Goal: Check status: Check status

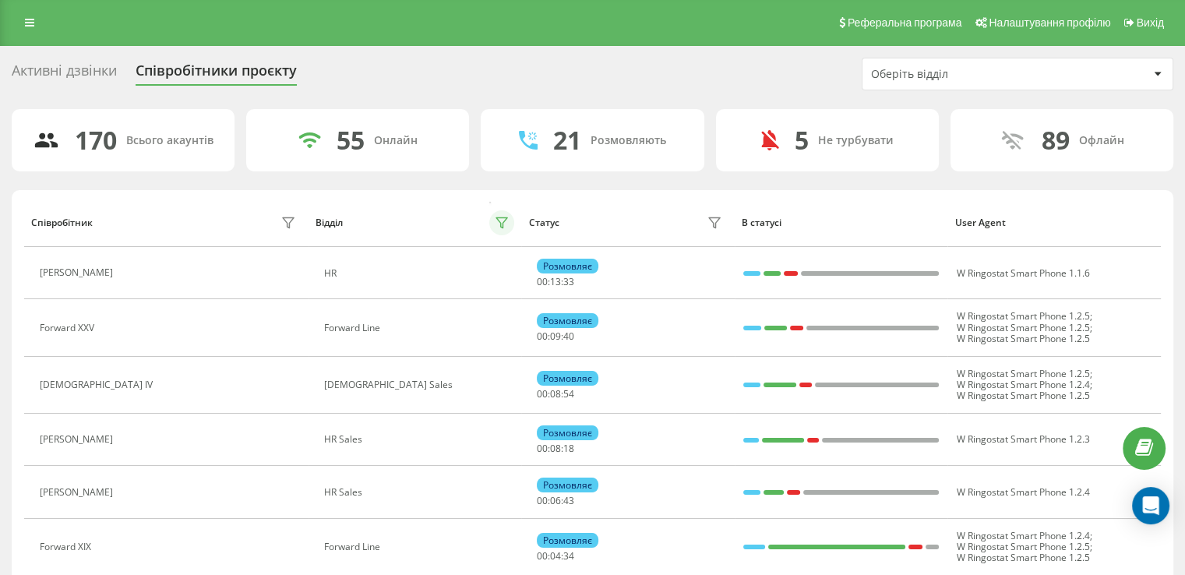
click at [500, 220] on icon at bounding box center [502, 223] width 12 height 12
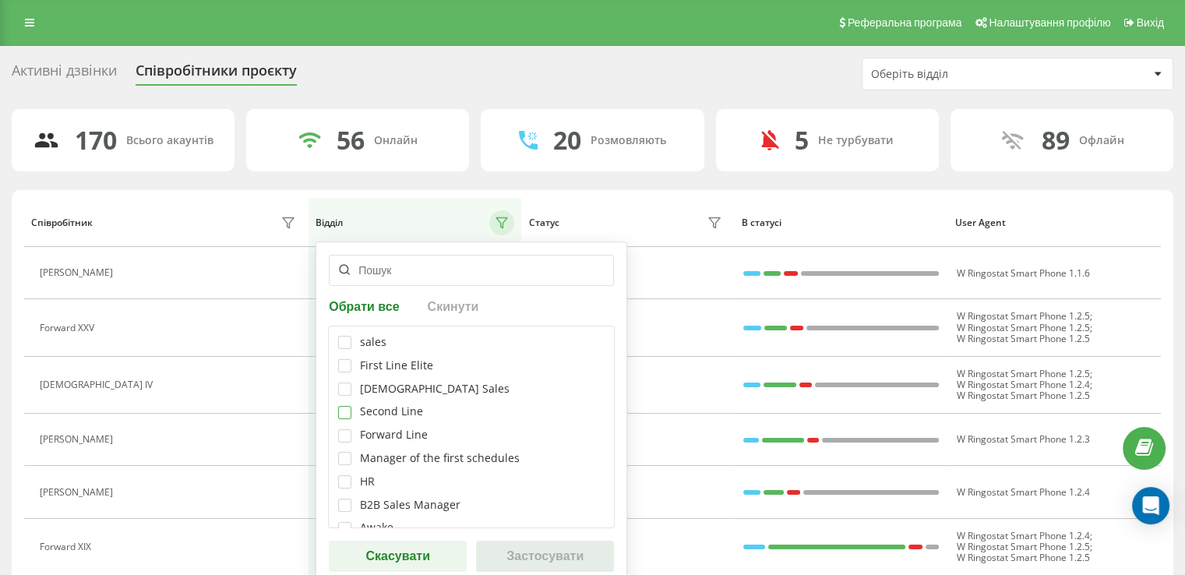
click at [349, 406] on label at bounding box center [344, 406] width 13 height 0
checkbox input "true"
click at [521, 549] on button "Застосувати" at bounding box center [545, 556] width 138 height 31
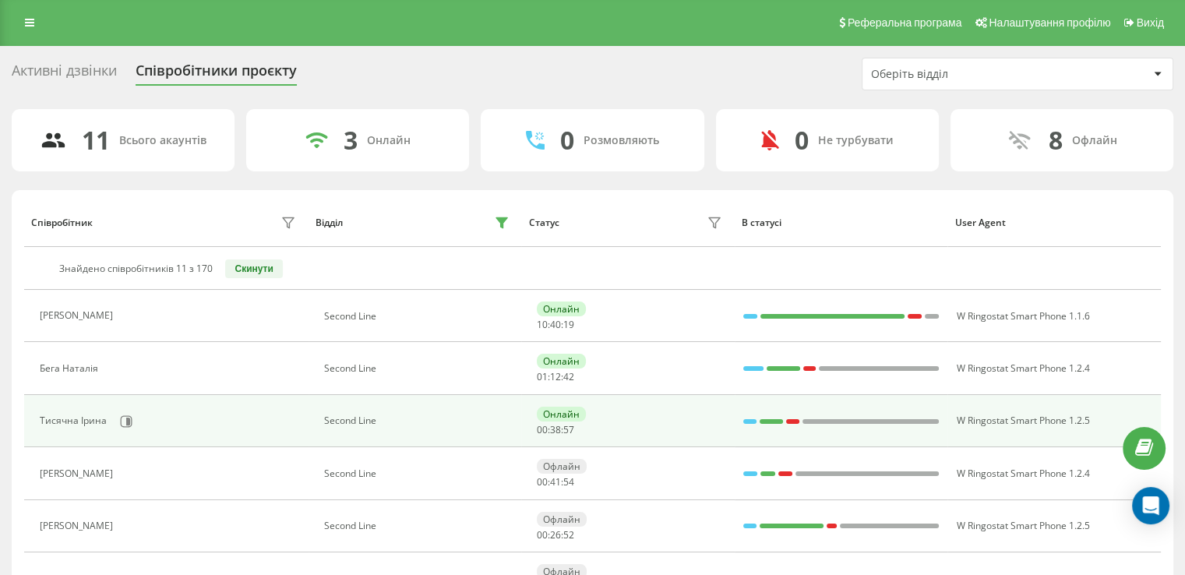
scroll to position [79, 0]
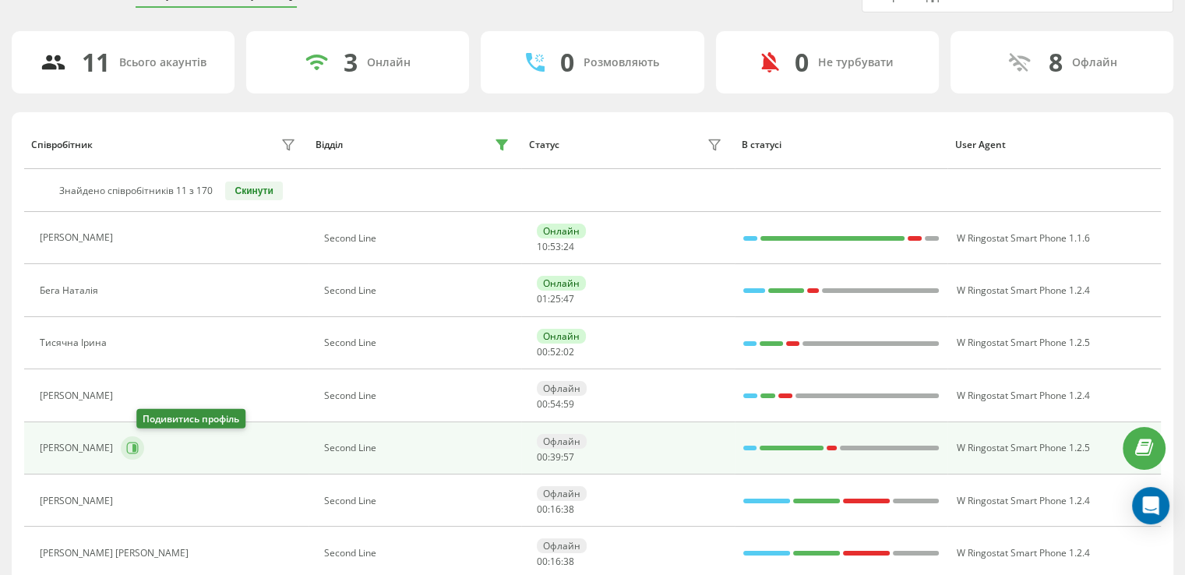
click at [136, 447] on icon at bounding box center [134, 448] width 4 height 8
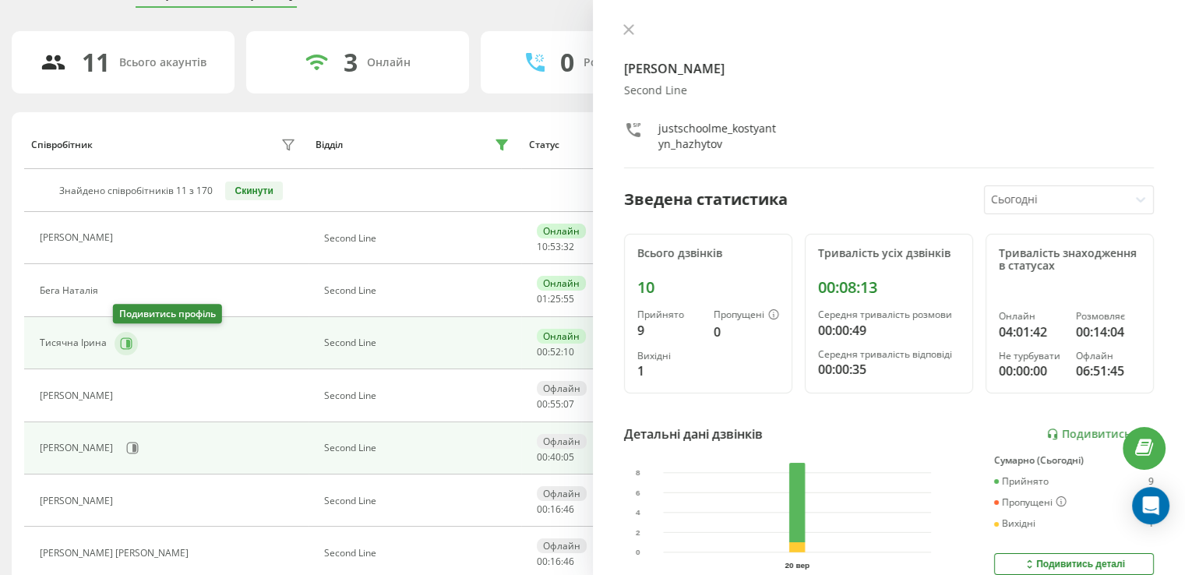
click at [124, 337] on icon at bounding box center [126, 343] width 12 height 12
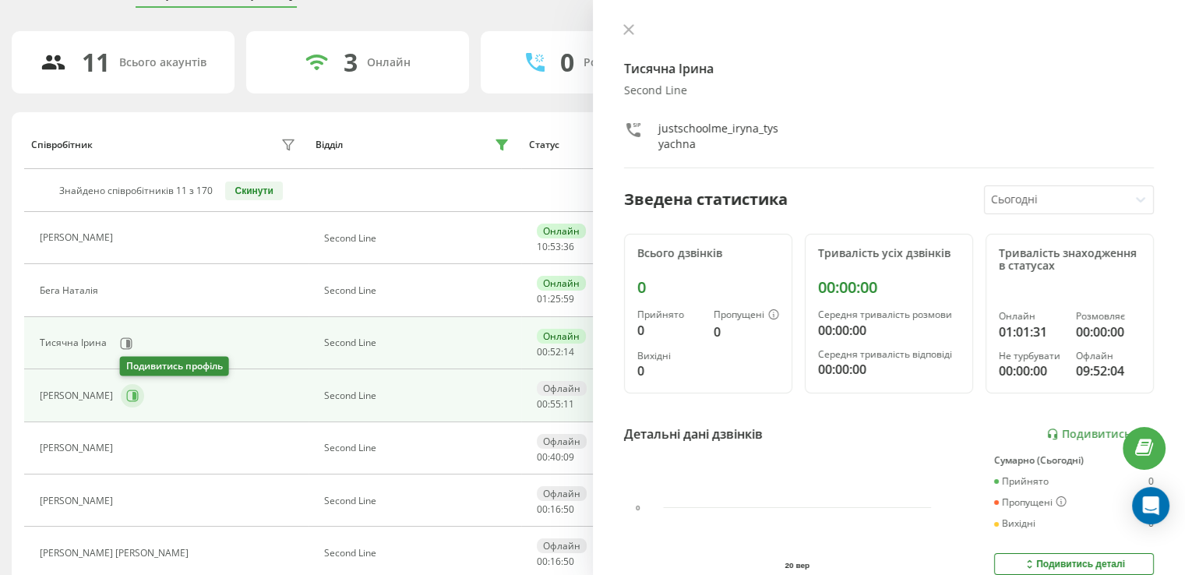
click at [129, 397] on icon at bounding box center [132, 396] width 12 height 12
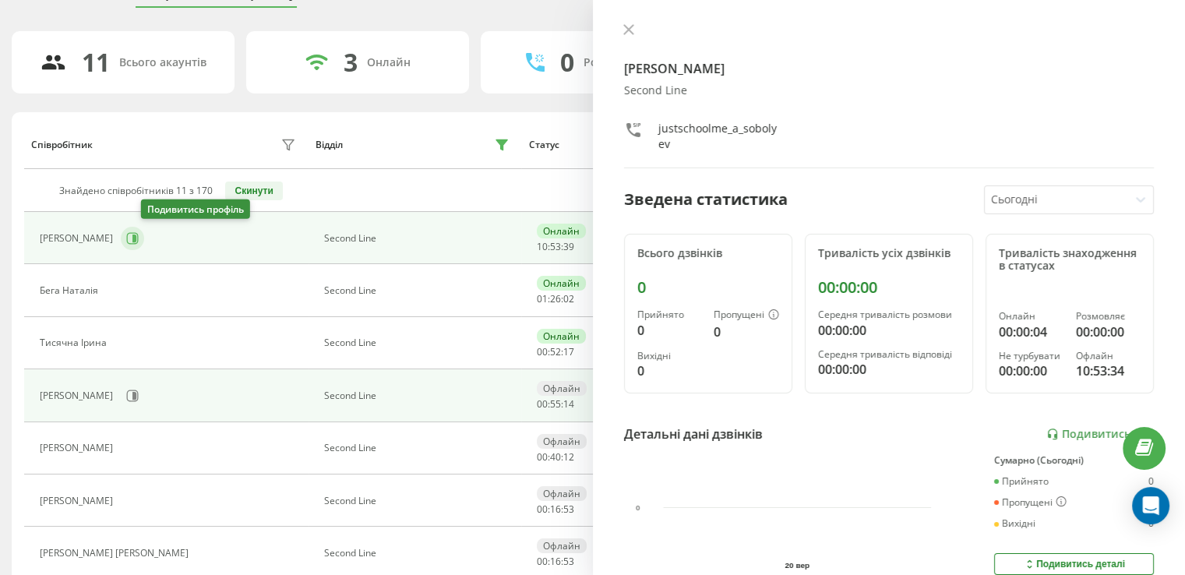
click at [139, 232] on icon at bounding box center [133, 238] width 12 height 12
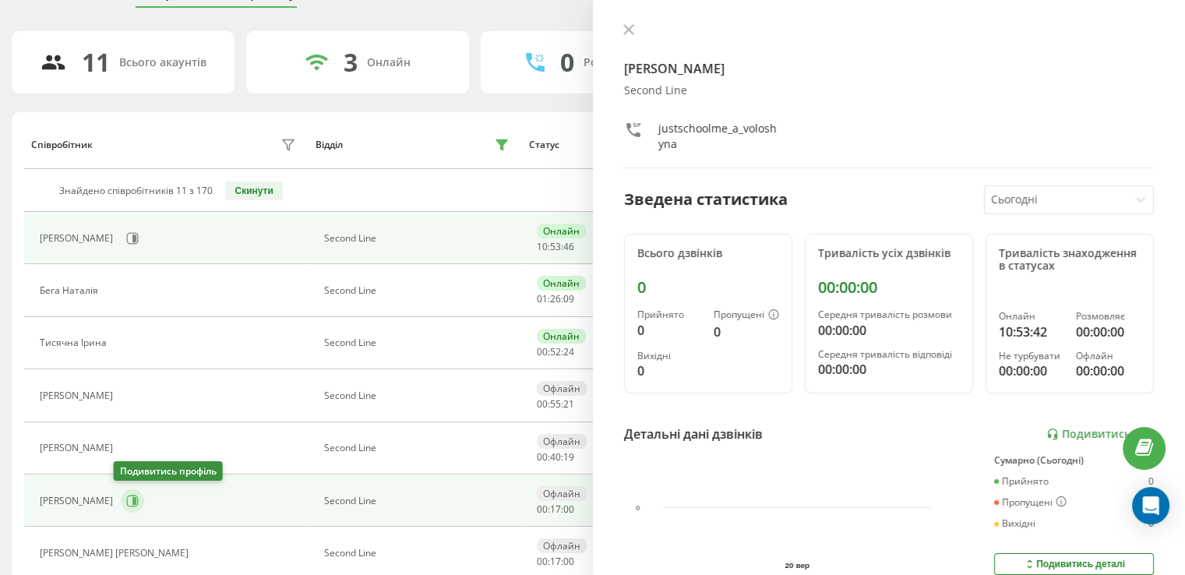
click at [126, 502] on icon at bounding box center [132, 501] width 12 height 12
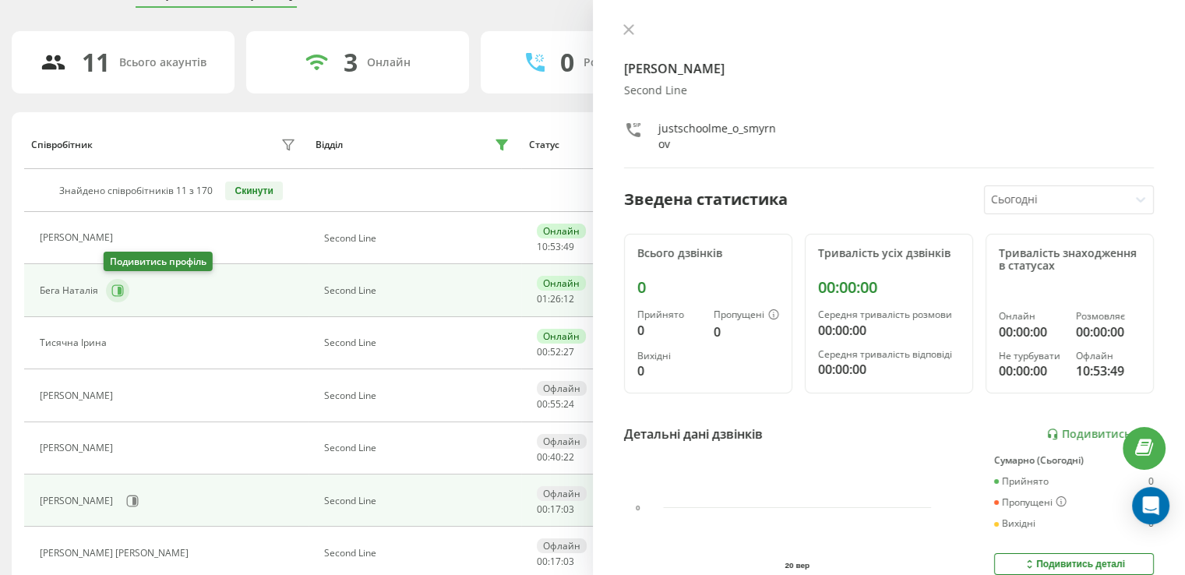
click at [115, 288] on icon at bounding box center [117, 290] width 12 height 12
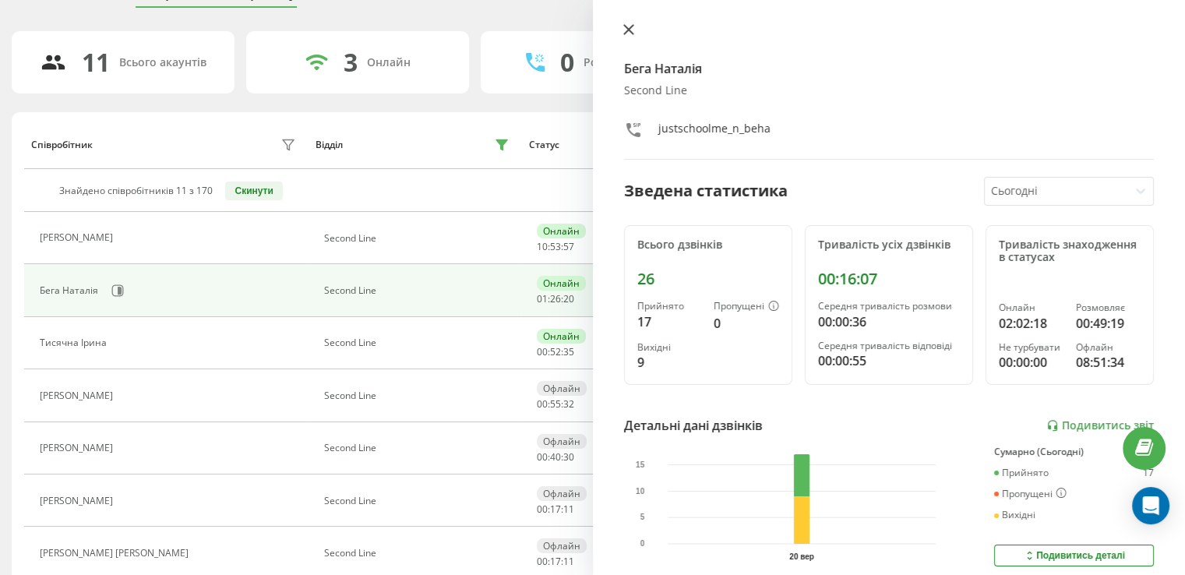
click at [629, 32] on icon at bounding box center [629, 29] width 11 height 11
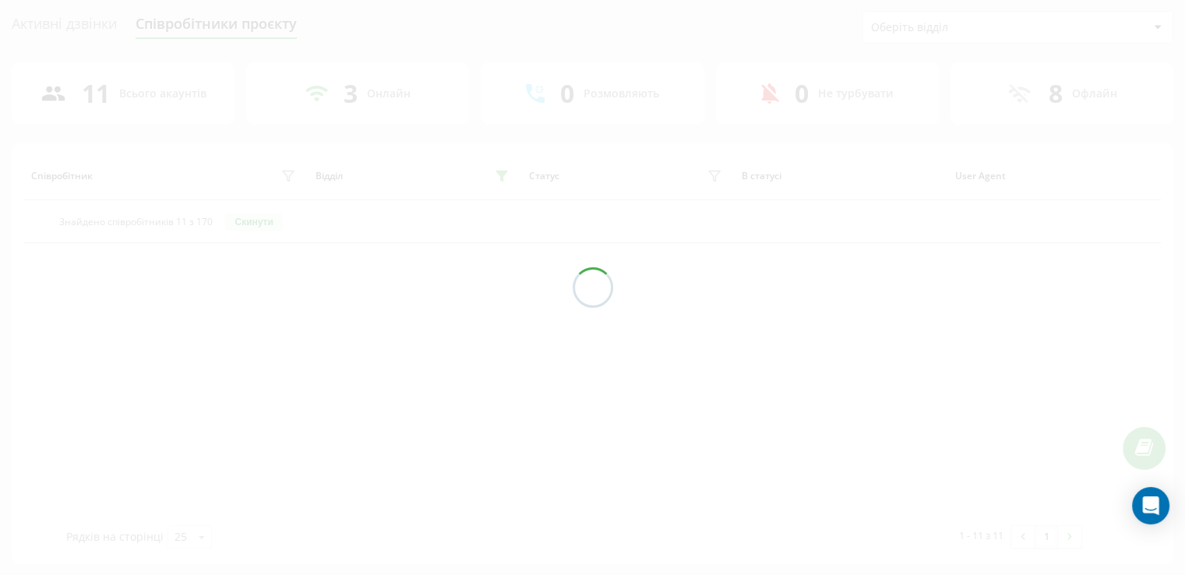
scroll to position [79, 0]
